Goal: Task Accomplishment & Management: Complete application form

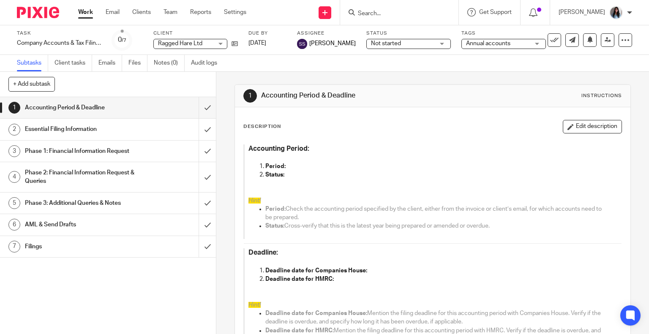
click at [377, 12] on input "Search" at bounding box center [395, 14] width 76 height 8
paste input "AMPLIDYNE LIMITED"
type input "AMPLIDYNE LIMITED"
click button "submit" at bounding box center [0, 0] width 0 height 0
click at [421, 33] on link at bounding box center [408, 33] width 105 height 13
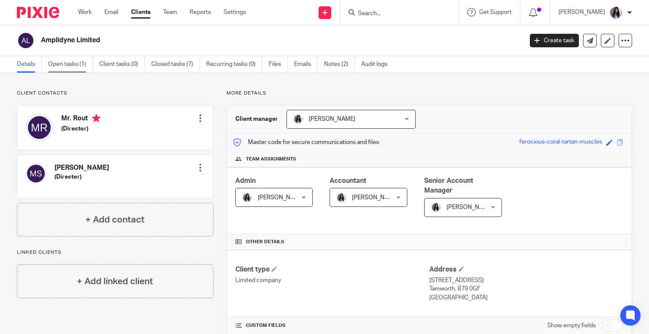
click at [85, 61] on link "Open tasks (1)" at bounding box center [70, 64] width 45 height 16
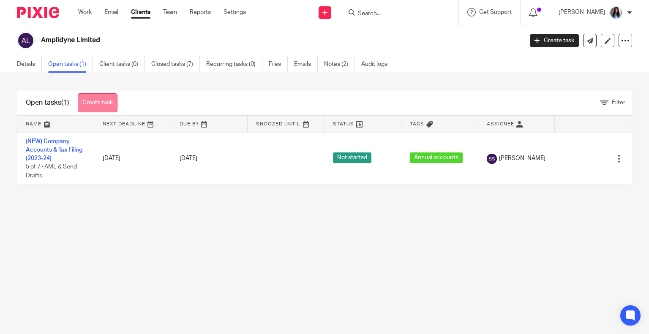
click at [112, 101] on link "Create task" at bounding box center [98, 102] width 40 height 19
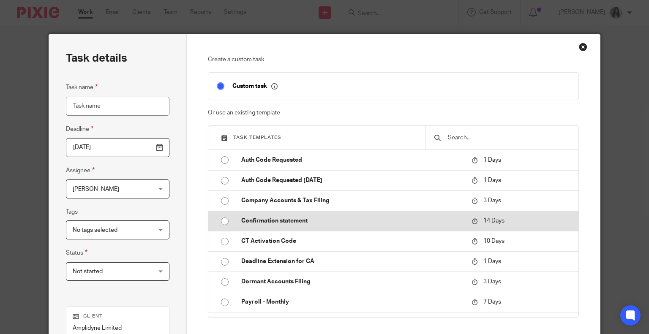
click at [241, 221] on p "Confirmation statement" at bounding box center [352, 221] width 222 height 8
type input "2025-10-27"
type input "Confirmation statement"
checkbox input "false"
radio input "true"
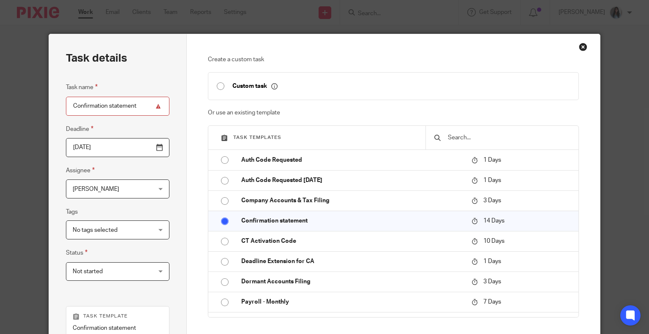
click at [139, 101] on input "Confirmation statement" at bounding box center [118, 106] width 104 height 19
click at [149, 103] on input "Confirmation statement (2024)" at bounding box center [118, 106] width 104 height 19
type input "Confirmation statement (2024-25)"
drag, startPoint x: 129, startPoint y: 151, endPoint x: 123, endPoint y: 166, distance: 16.6
click at [129, 151] on input "2025-10-27" at bounding box center [118, 147] width 104 height 19
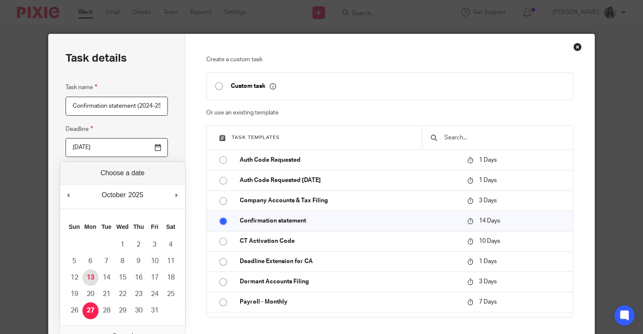
type input "2025-10-13"
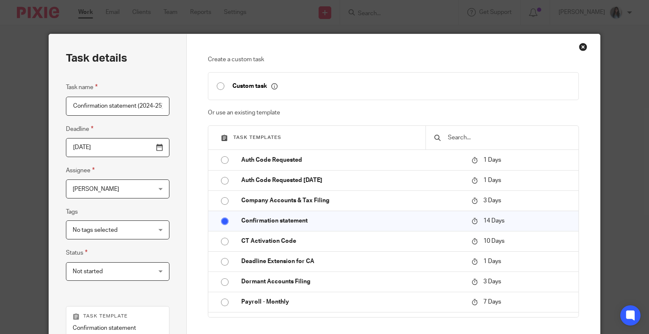
drag, startPoint x: 101, startPoint y: 197, endPoint x: 101, endPoint y: 225, distance: 27.9
click at [101, 198] on div "Kajal Arora Kajal Arora" at bounding box center [118, 189] width 104 height 19
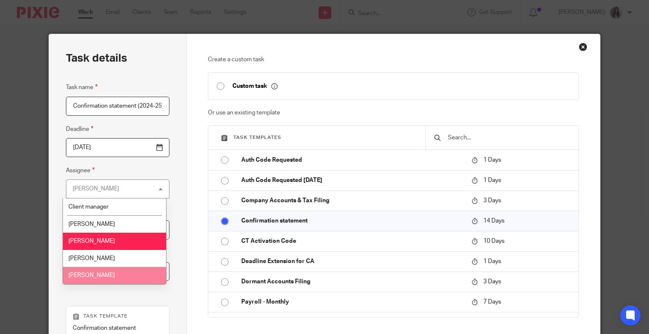
click at [100, 279] on span "[PERSON_NAME]" at bounding box center [91, 276] width 47 height 6
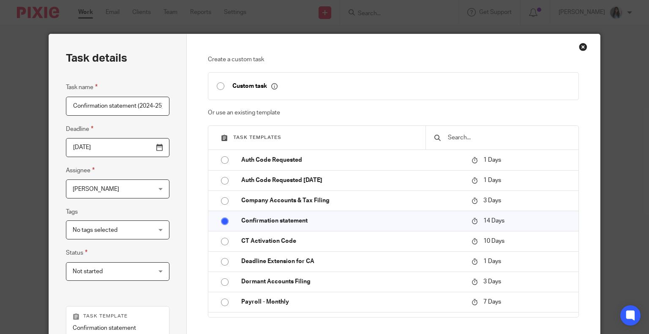
scroll to position [164, 0]
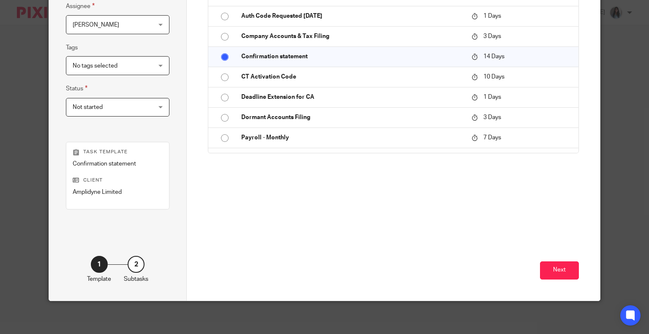
click at [578, 270] on div "Create a custom task Custom task Or use an existing template Task templates Aut…" at bounding box center [393, 85] width 413 height 431
click at [562, 278] on button "Next" at bounding box center [559, 271] width 39 height 18
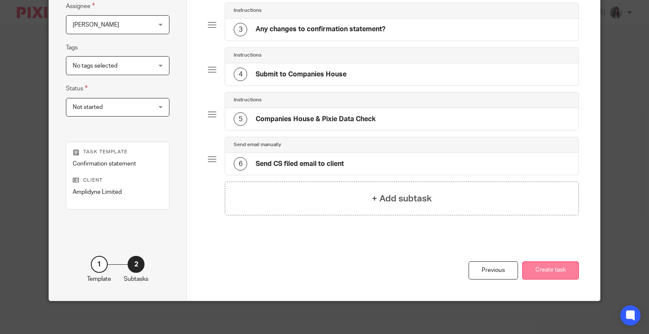
click at [545, 274] on button "Create task" at bounding box center [551, 271] width 57 height 18
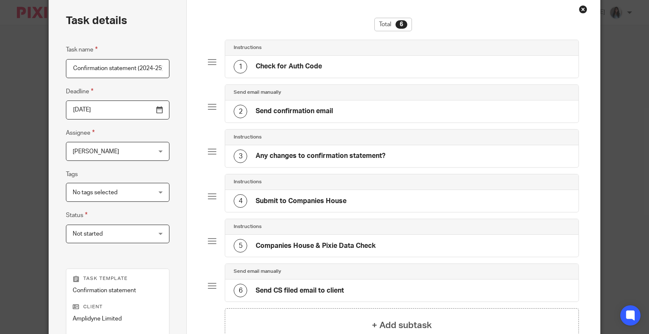
scroll to position [0, 0]
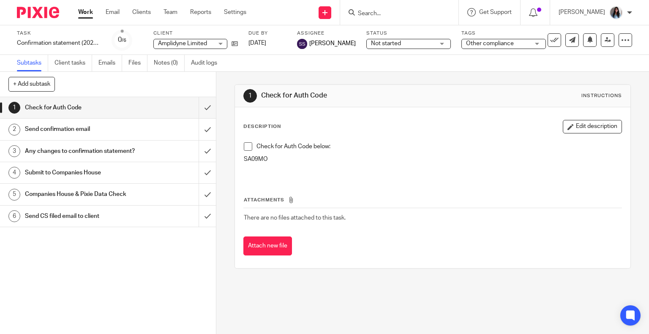
drag, startPoint x: 137, startPoint y: 251, endPoint x: 142, endPoint y: 230, distance: 21.7
click at [138, 249] on div "1 Check for Auth Code 2 Send confirmation email 3 Any changes to confirmation s…" at bounding box center [108, 215] width 216 height 237
